Goal: Task Accomplishment & Management: Manage account settings

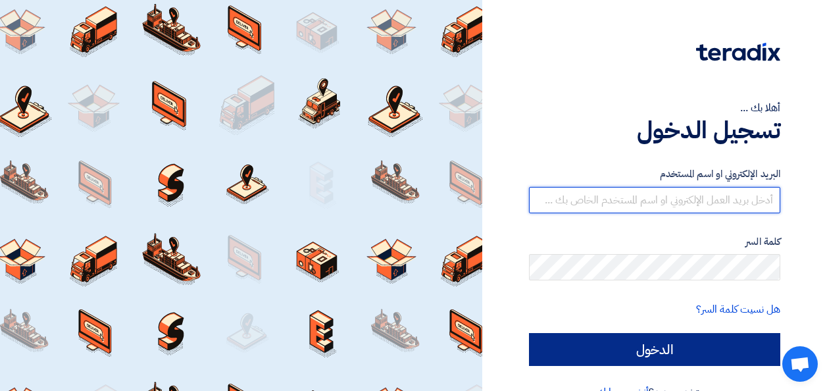
type input "es@goldengroup-eg.com"
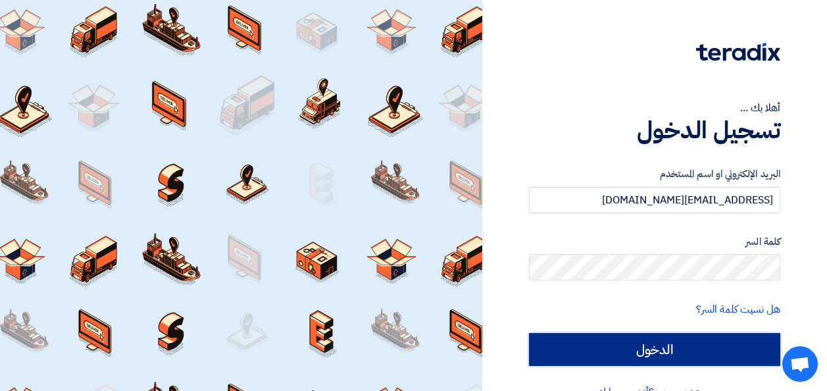
click at [672, 346] on input "الدخول" at bounding box center [654, 349] width 251 height 33
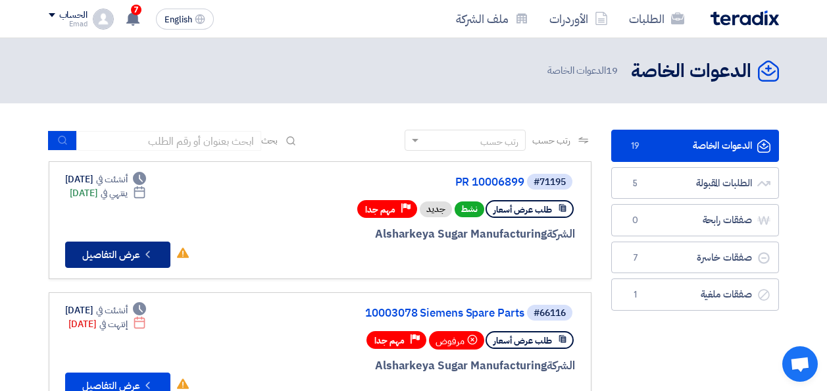
click at [116, 259] on button "Check details عرض التفاصيل" at bounding box center [117, 255] width 105 height 26
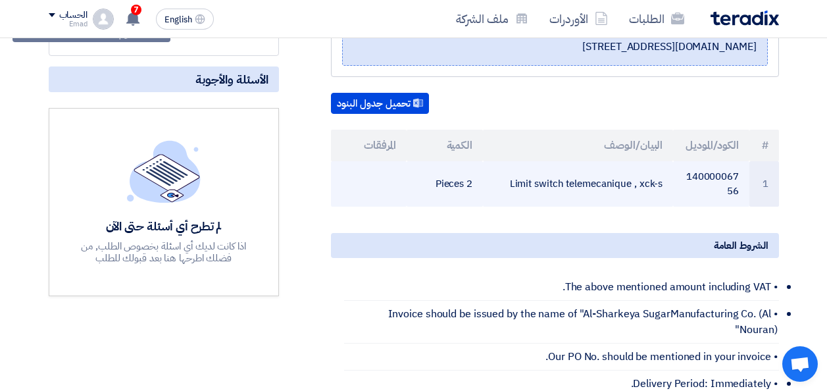
scroll to position [197, 0]
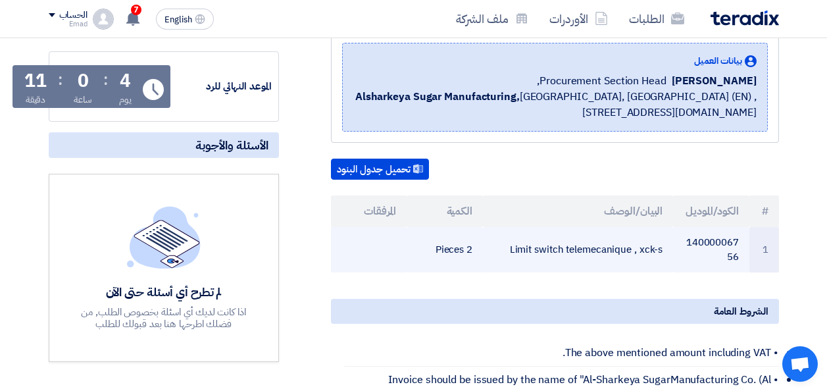
click at [766, 248] on td "1" at bounding box center [765, 249] width 30 height 45
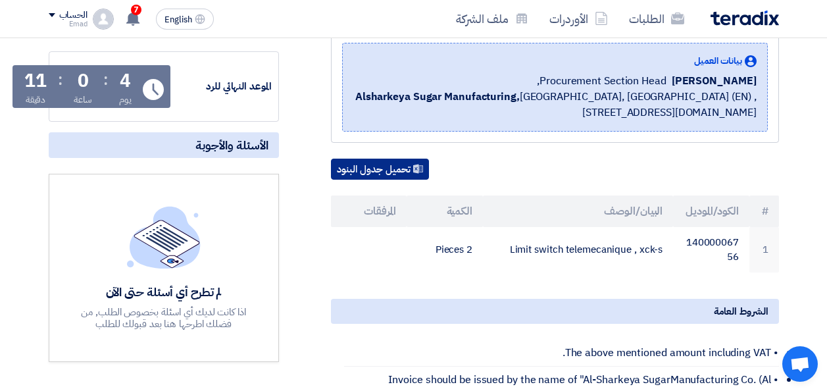
click at [373, 164] on button "تحميل جدول البنود" at bounding box center [380, 169] width 98 height 21
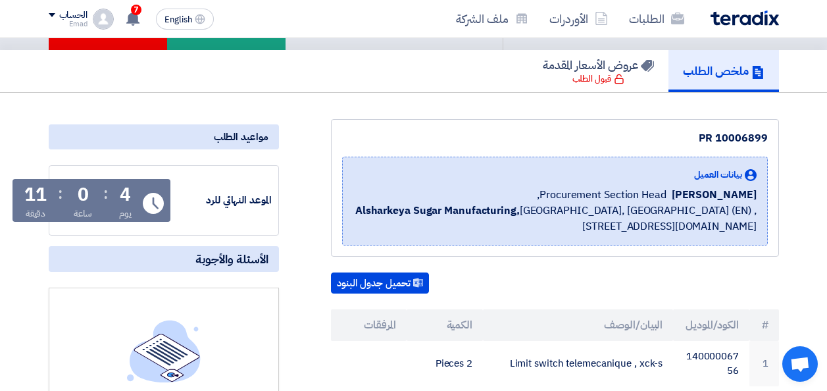
scroll to position [66, 0]
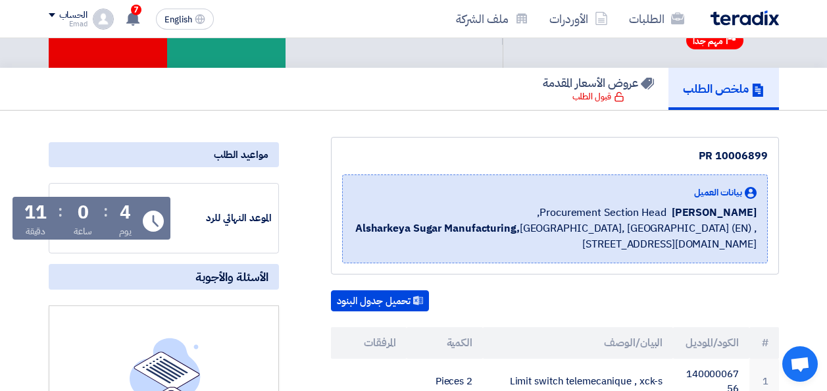
click at [352, 86] on div "ملخص الطلب عروض الأسعار المقدمة قبول الطلب" at bounding box center [414, 89] width 731 height 42
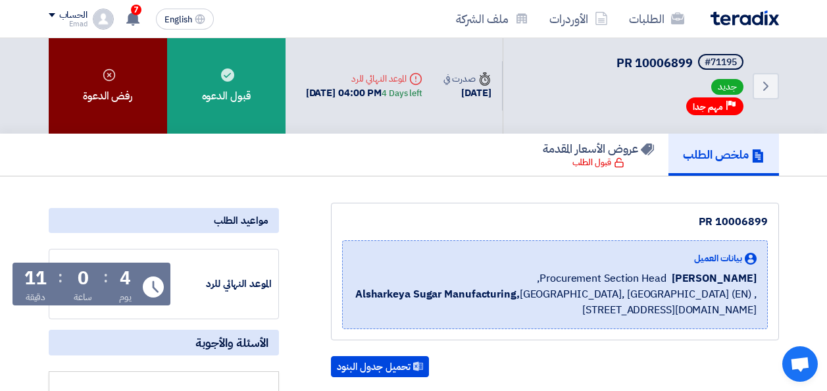
click at [118, 104] on div "رفض الدعوة" at bounding box center [108, 85] width 118 height 95
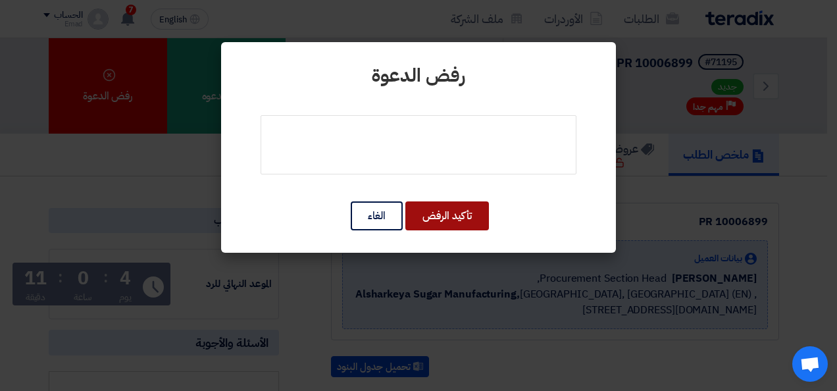
click at [454, 219] on button "تأكيد الرفض" at bounding box center [448, 215] width 84 height 29
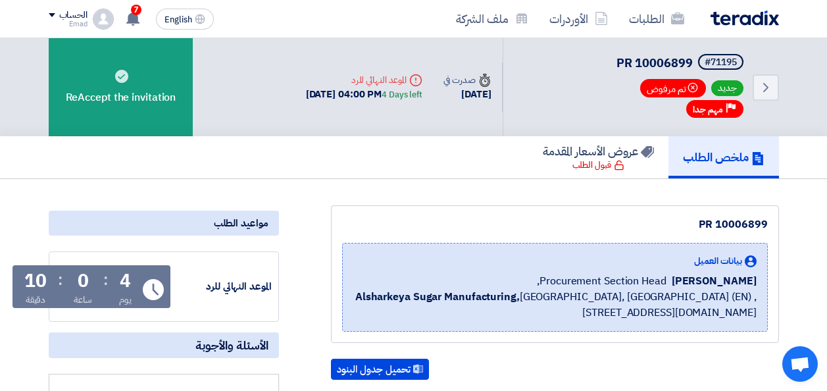
click at [735, 163] on h5 "ملخص الطلب" at bounding box center [724, 156] width 82 height 15
